Goal: Information Seeking & Learning: Understand process/instructions

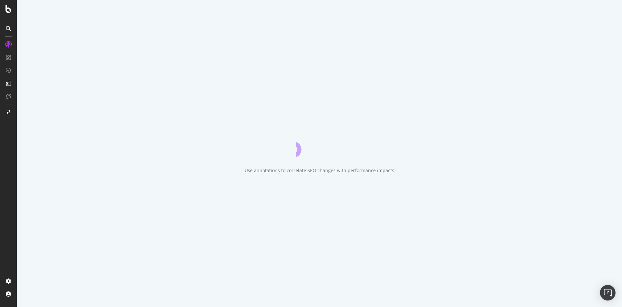
click at [108, 216] on div "Use annotations to correlate SEO changes with performance impacts" at bounding box center [319, 153] width 605 height 307
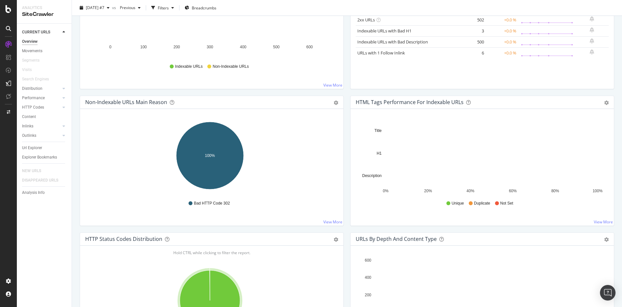
scroll to position [185, 0]
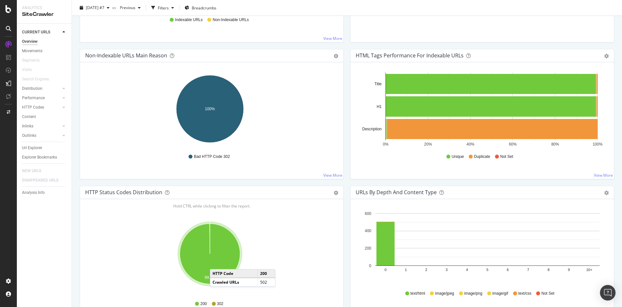
click at [217, 261] on icon "A chart." at bounding box center [210, 254] width 60 height 60
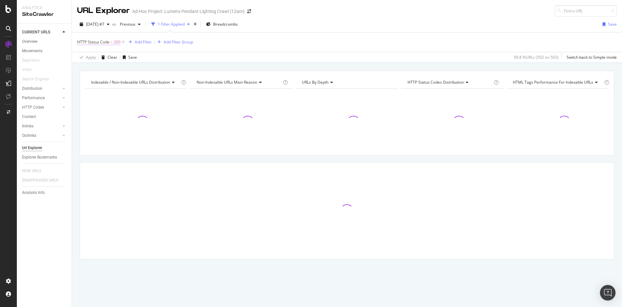
click at [97, 43] on span "HTTP Status Code" at bounding box center [93, 42] width 32 height 6
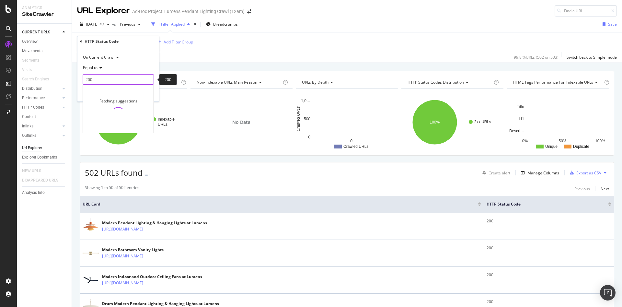
drag, startPoint x: 130, startPoint y: 84, endPoint x: 72, endPoint y: 83, distance: 58.0
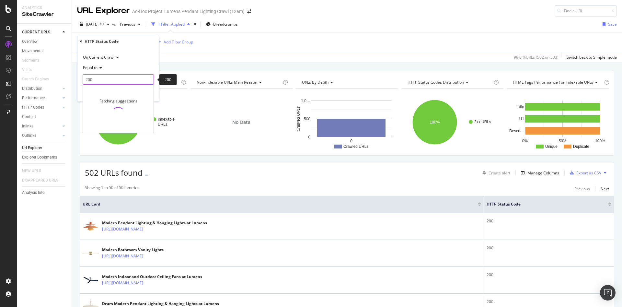
click at [72, 83] on body "Analytics SiteCrawler CURRENT URLS Overview Movements Segments Visits Search En…" at bounding box center [311, 153] width 622 height 307
type input "2"
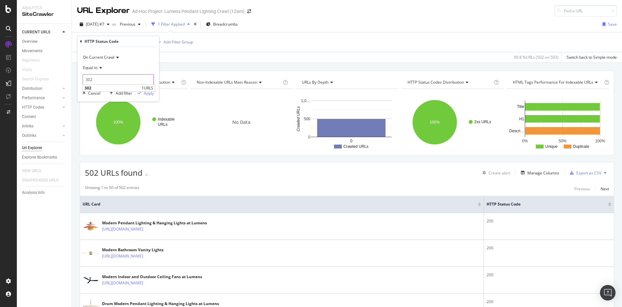
type input "302"
click at [148, 91] on div "Apply" at bounding box center [149, 93] width 10 height 6
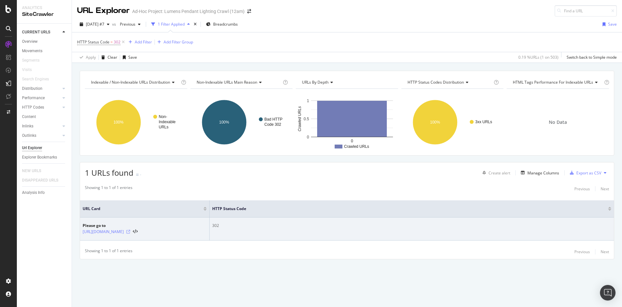
click at [130, 232] on icon at bounding box center [128, 232] width 4 height 4
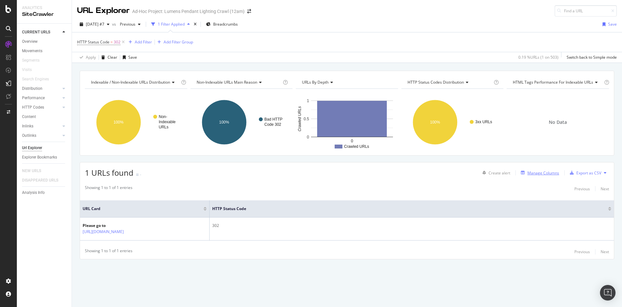
click at [542, 172] on div "Manage Columns" at bounding box center [544, 173] width 32 height 6
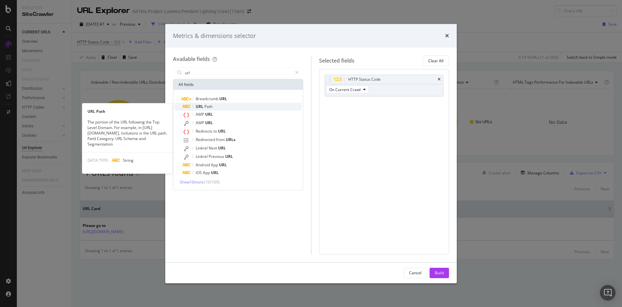
type input "url"
click at [223, 107] on div "URL Path" at bounding box center [241, 107] width 119 height 8
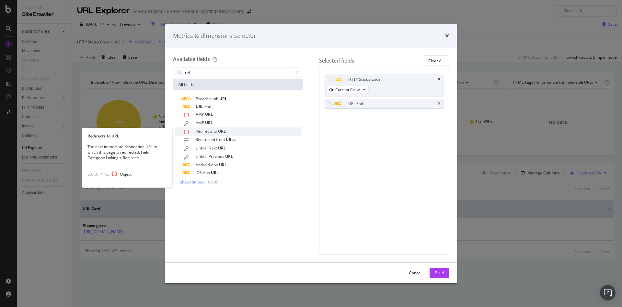
click at [224, 131] on span "URL" at bounding box center [222, 131] width 8 height 6
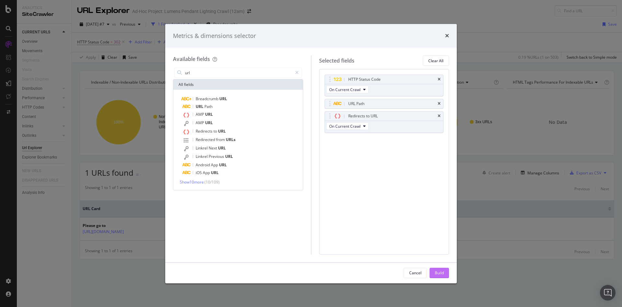
click at [437, 272] on div "Build" at bounding box center [439, 273] width 9 height 6
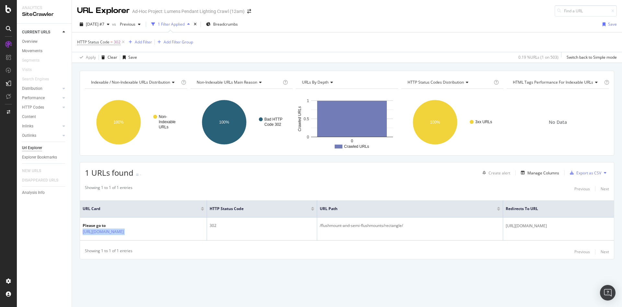
drag, startPoint x: 241, startPoint y: 233, endPoint x: 80, endPoint y: 236, distance: 161.1
click at [80, 236] on div "1 URLs found - Create alert Manage Columns Export as CSV Showing 1 to 1 of 1 en…" at bounding box center [347, 210] width 535 height 97
copy table "URL Card HTTP Status Code URL Path Redirects to URL Please go to [URL][DOMAIN_N…"
copy table "HTTP Status Code URL Path Redirects to URL Please go to [URL][DOMAIN_NAME]"
